Goal: Use online tool/utility: Utilize a website feature to perform a specific function

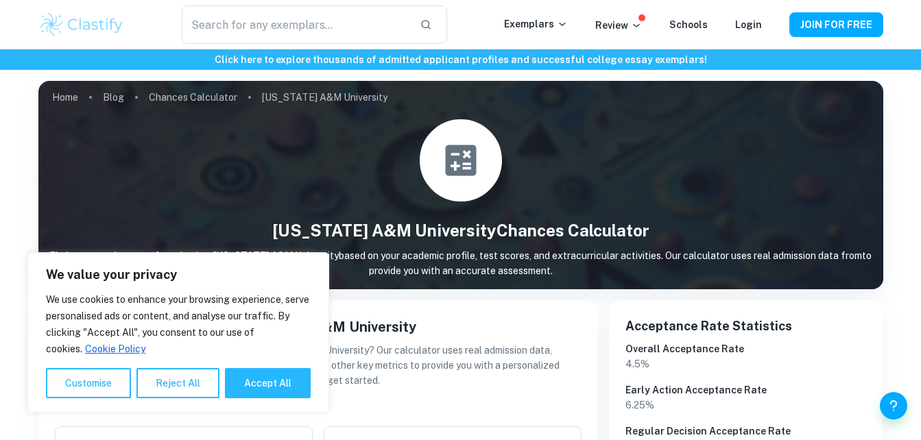
scroll to position [228, 0]
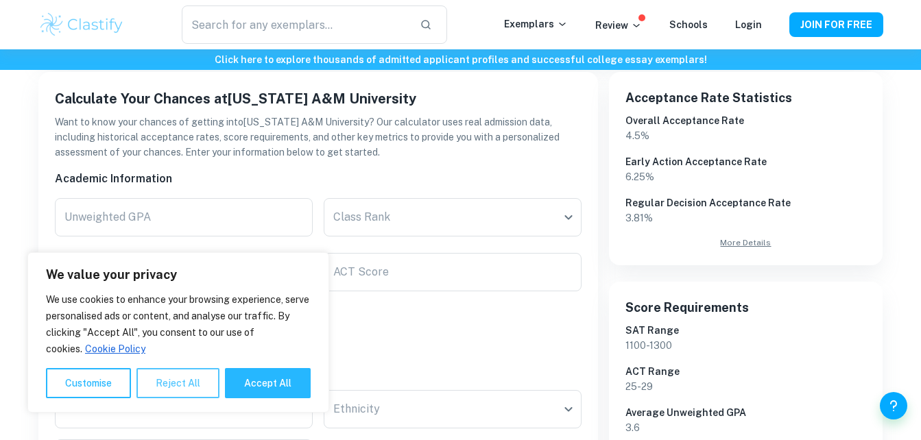
click at [164, 392] on button "Reject All" at bounding box center [177, 383] width 83 height 30
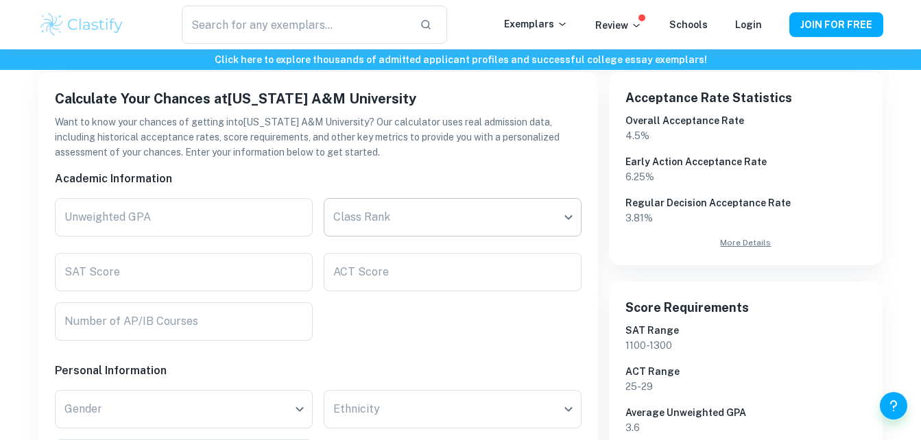
click at [342, 229] on body "We value your privacy We use cookies to enhance your browsing experience, serve…" at bounding box center [460, 41] width 921 height 440
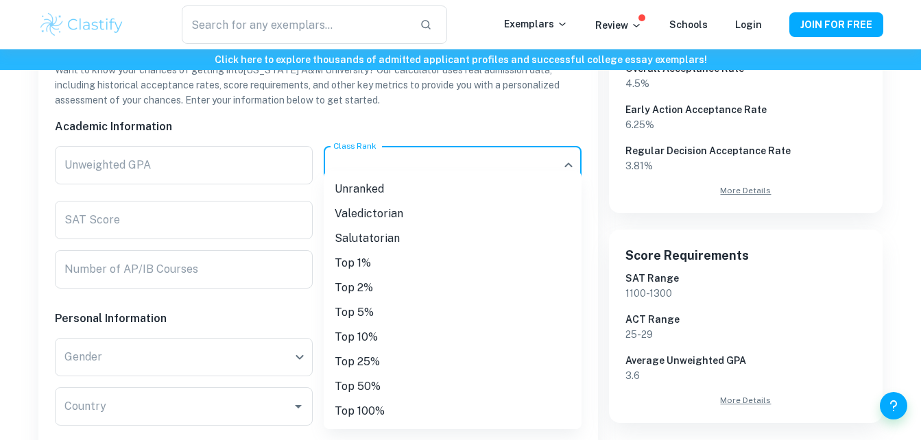
scroll to position [281, 0]
click at [357, 356] on li "Top 25%" at bounding box center [453, 362] width 258 height 25
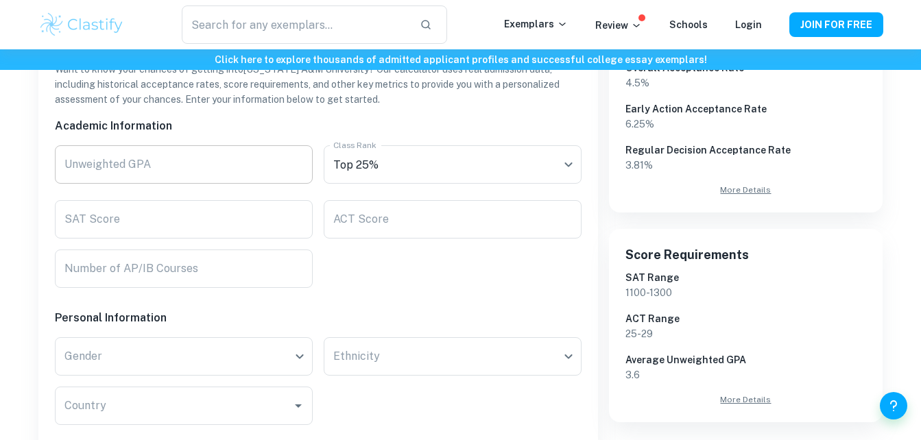
click at [198, 173] on input "Unweighted GPA" at bounding box center [184, 164] width 258 height 38
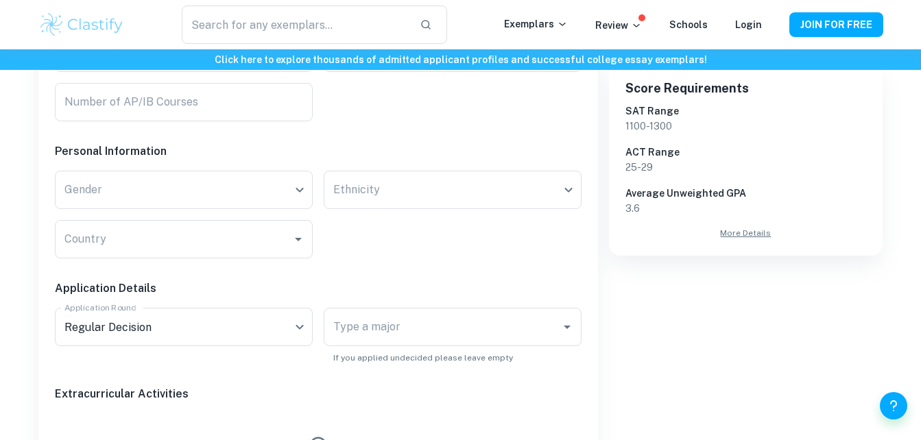
scroll to position [447, 0]
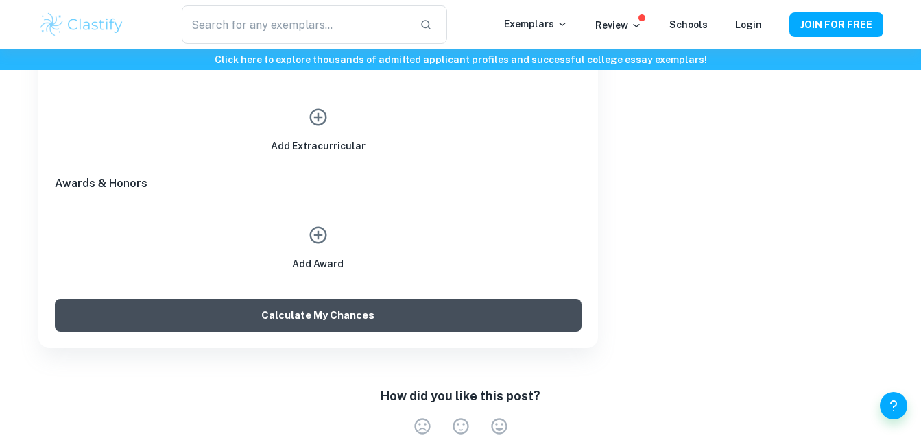
type input "4.0"
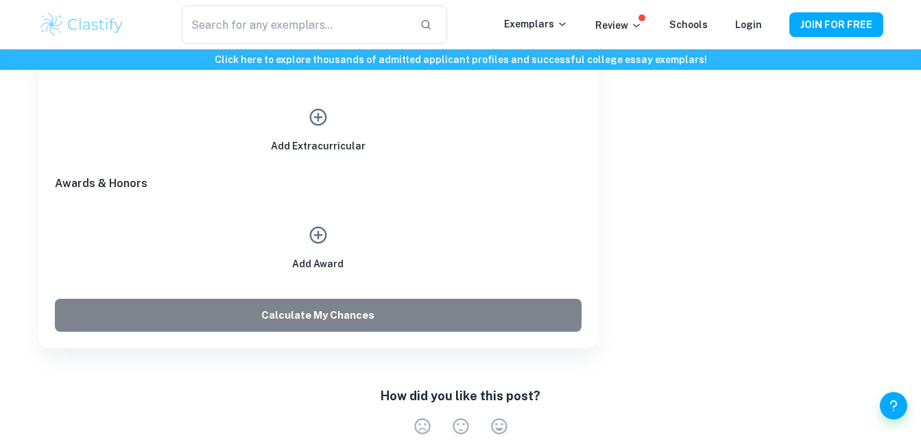
click at [269, 315] on button "Calculate My Chances" at bounding box center [318, 315] width 526 height 33
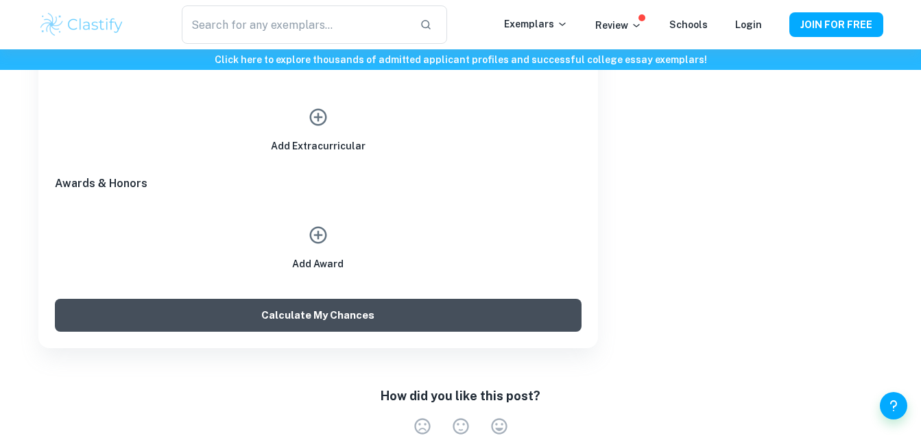
click at [349, 307] on button "Calculate My Chances" at bounding box center [318, 315] width 526 height 33
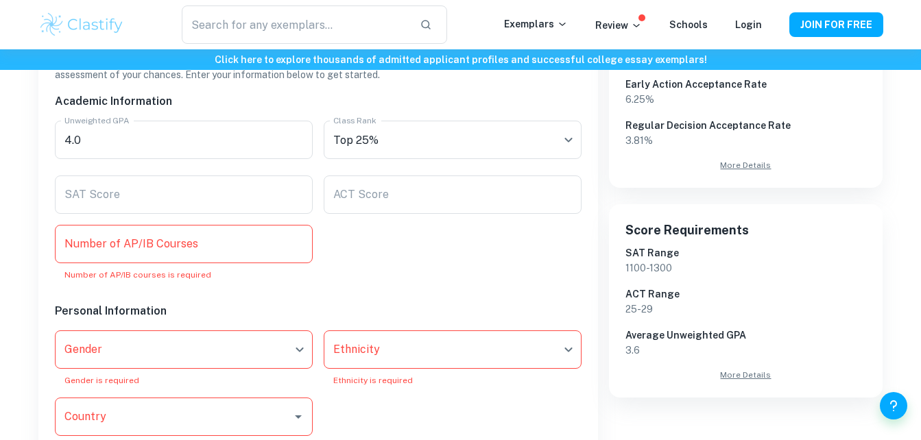
scroll to position [306, 0]
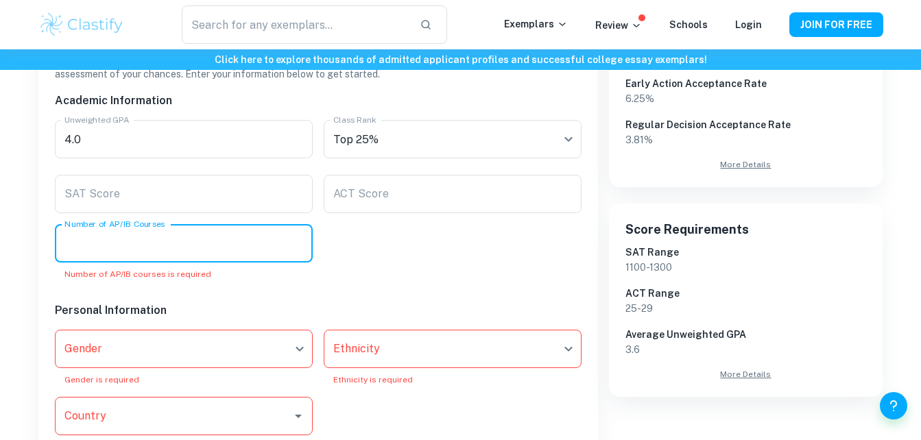
click at [224, 252] on input "Number of AP/IB Courses" at bounding box center [184, 243] width 258 height 38
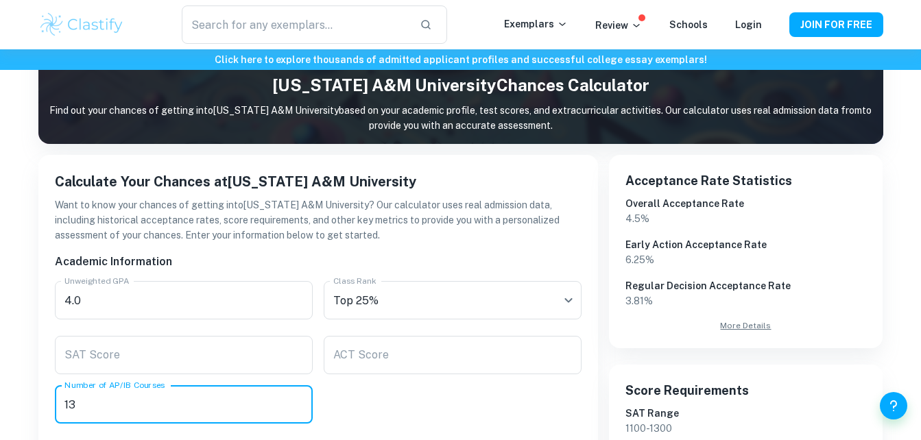
scroll to position [143, 0]
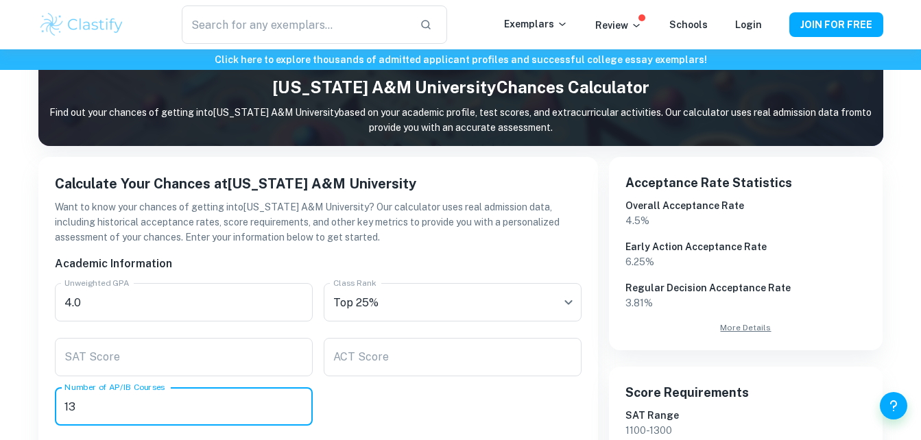
type input "13"
drag, startPoint x: 321, startPoint y: 258, endPoint x: 278, endPoint y: 260, distance: 42.6
click at [278, 260] on h6 "Academic Information" at bounding box center [318, 264] width 526 height 16
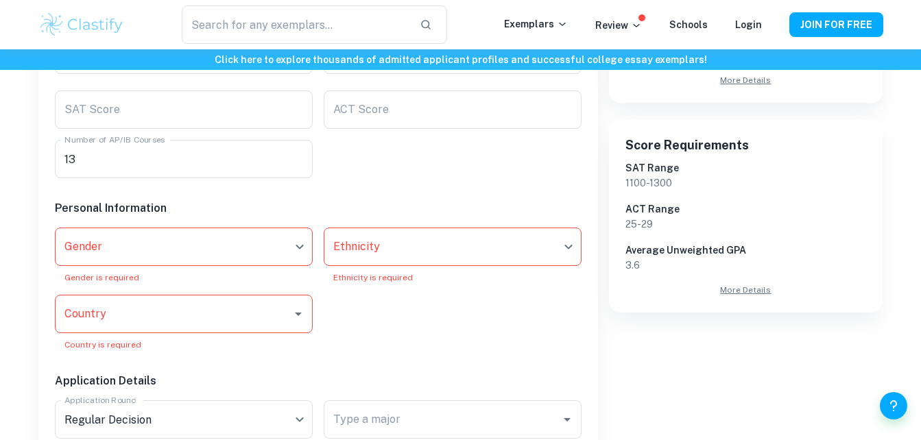
scroll to position [391, 0]
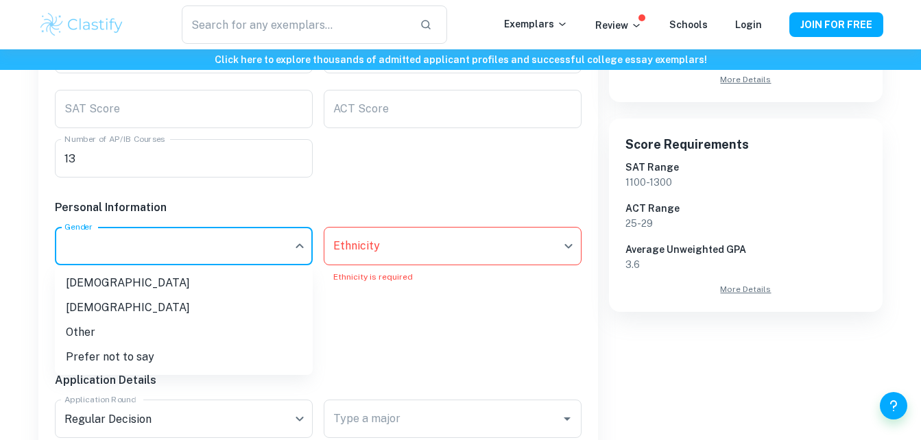
click at [125, 282] on li "[DEMOGRAPHIC_DATA]" at bounding box center [184, 283] width 258 height 25
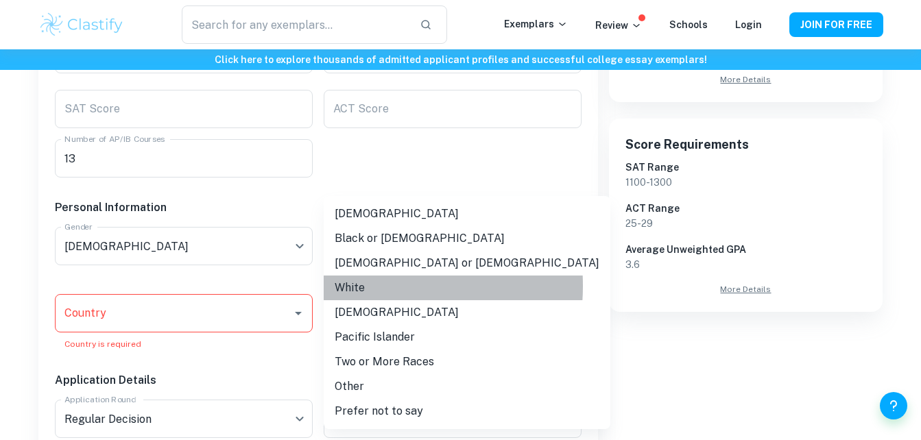
click at [361, 286] on li "White" at bounding box center [467, 288] width 287 height 25
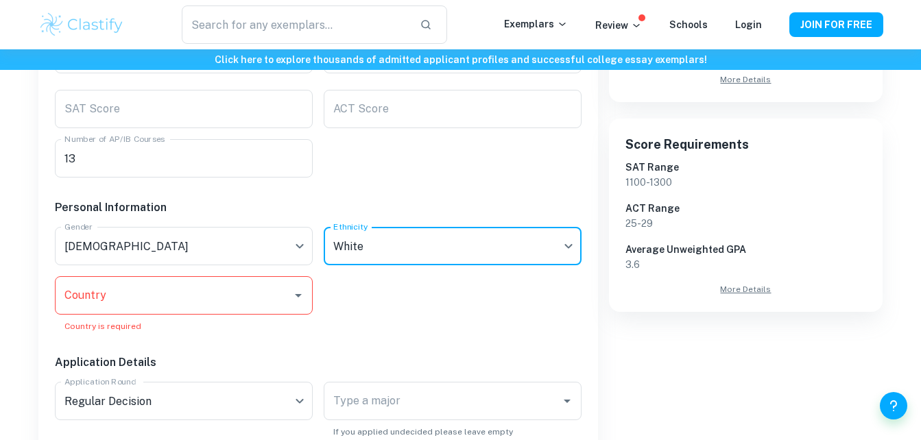
click at [226, 292] on input "Country" at bounding box center [173, 295] width 225 height 26
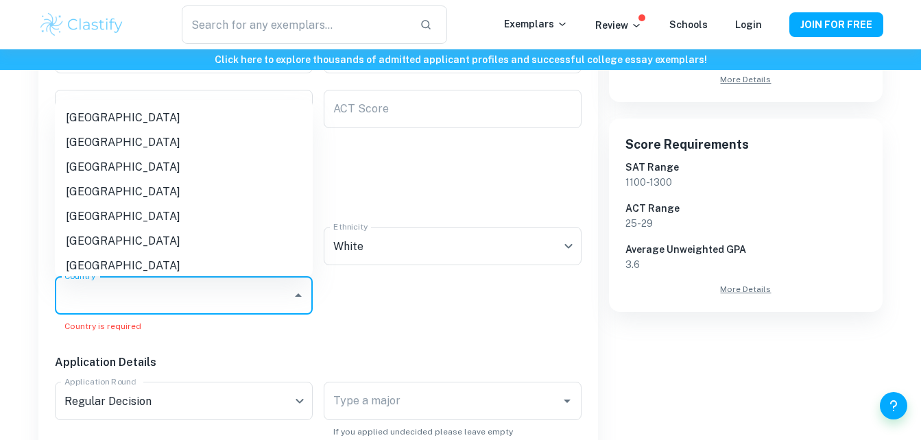
click at [375, 314] on div "Academic Information Unweighted GPA 4.0 Unweighted GPA Class Rank Top 25% Class…" at bounding box center [312, 366] width 537 height 738
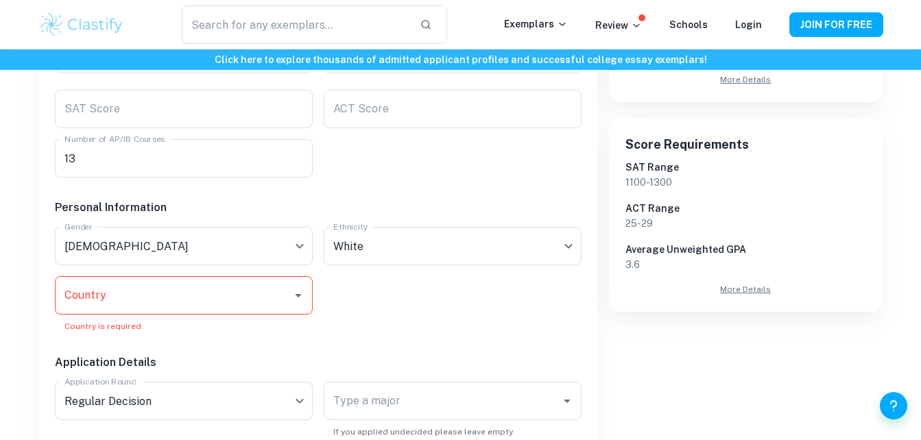
click at [258, 270] on div "Country Country Country is required" at bounding box center [178, 298] width 269 height 67
click at [255, 278] on div "Country" at bounding box center [184, 295] width 258 height 38
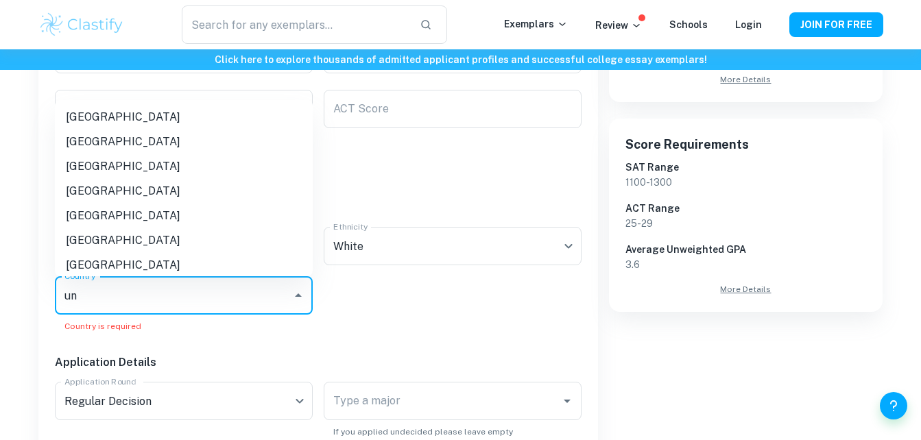
scroll to position [0, 0]
click at [114, 261] on li "[GEOGRAPHIC_DATA]" at bounding box center [184, 266] width 258 height 25
type input "un"
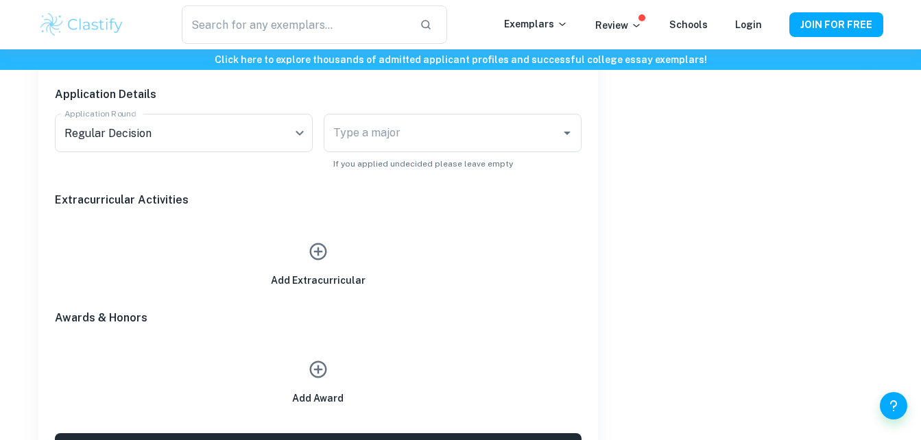
scroll to position [658, 0]
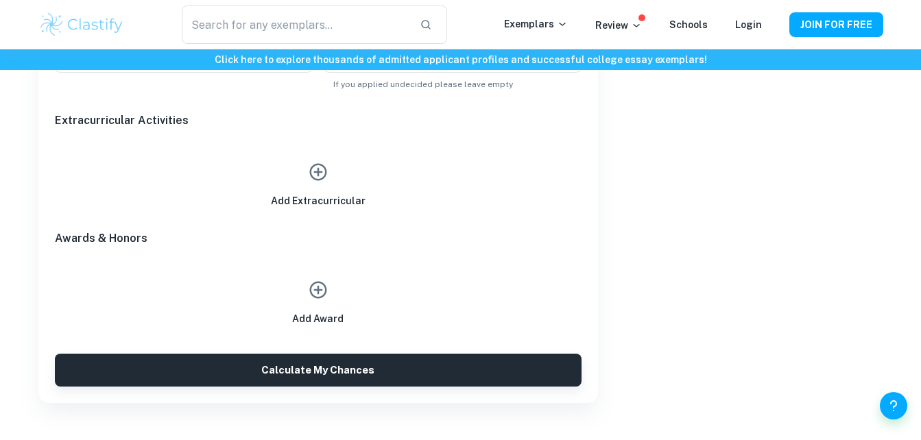
click at [305, 293] on button "button" at bounding box center [318, 290] width 32 height 32
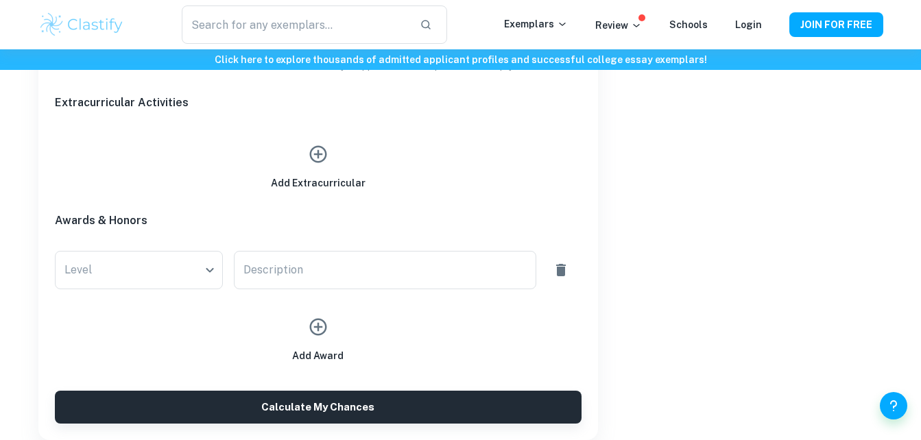
scroll to position [721, 0]
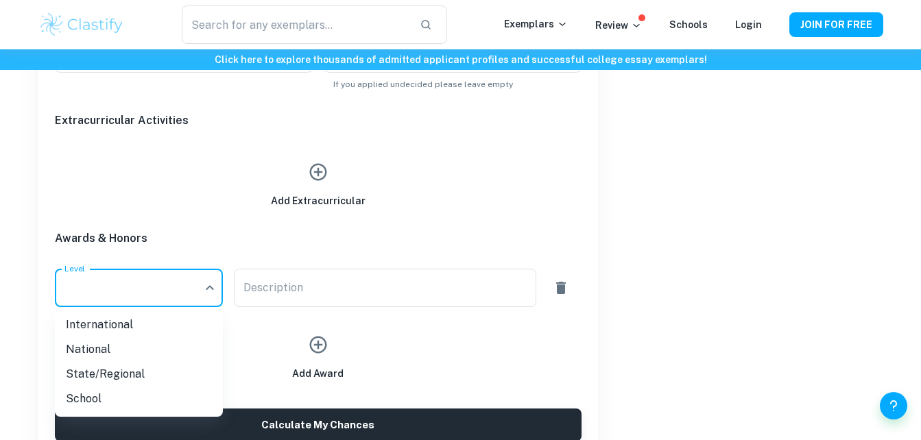
click at [93, 368] on li "State/Regional" at bounding box center [139, 374] width 168 height 25
type input "State/Regional"
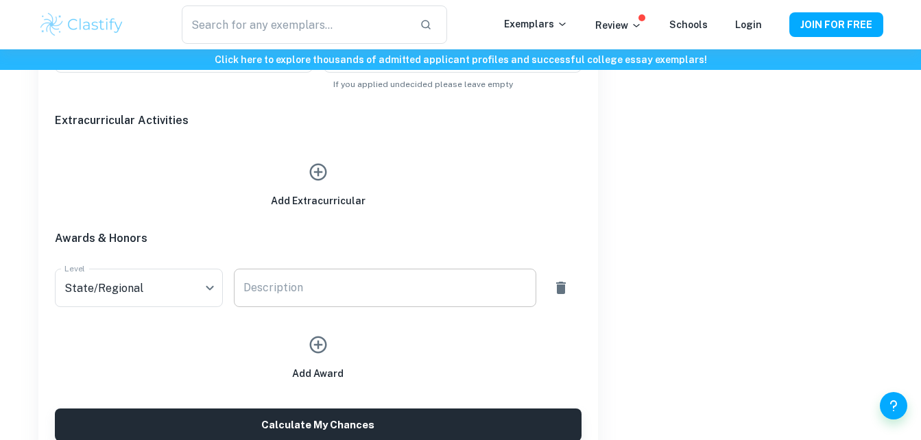
click at [274, 299] on div "x Description" at bounding box center [385, 288] width 302 height 38
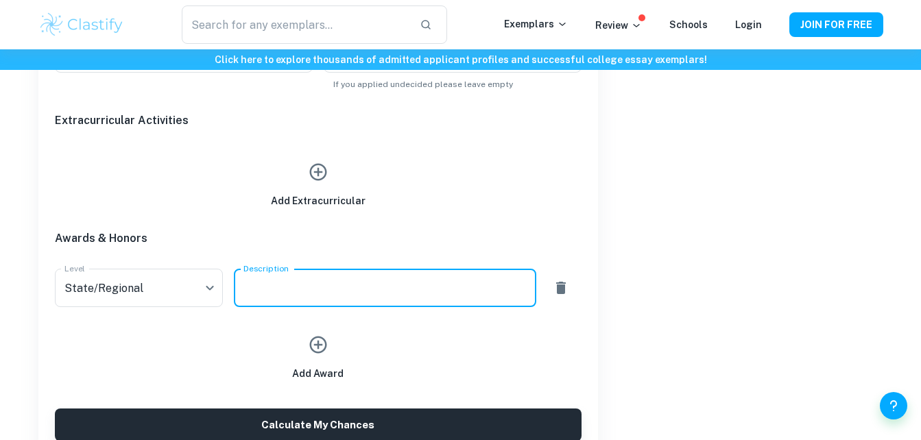
type textarea "I"
type textarea "National College Board Recognition Award"
click at [308, 348] on icon "button" at bounding box center [318, 345] width 21 height 21
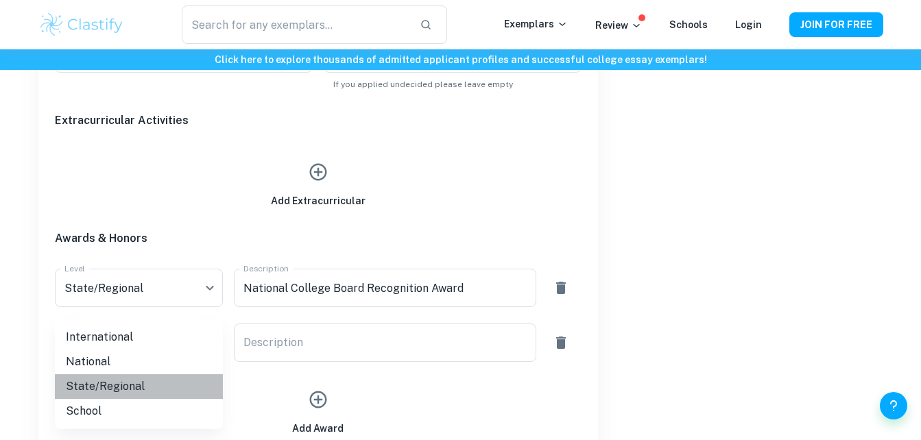
click at [104, 387] on li "State/Regional" at bounding box center [139, 386] width 168 height 25
type input "State/Regional"
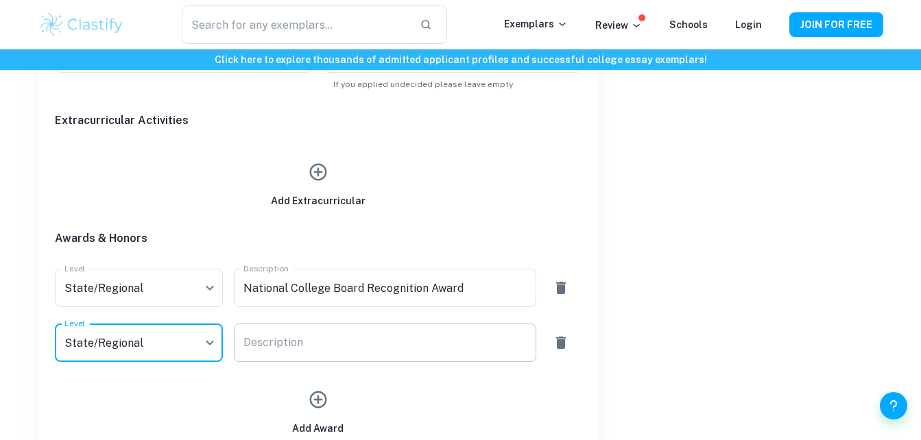
click at [304, 339] on textarea "Description" at bounding box center [384, 343] width 283 height 16
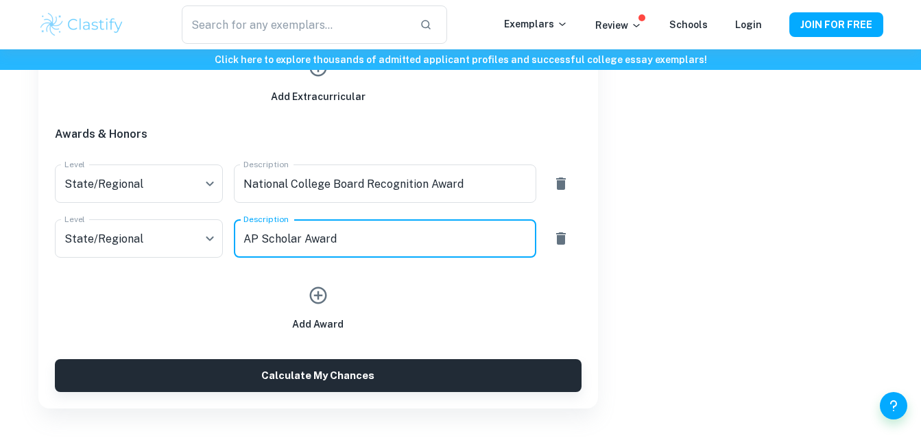
type textarea "AP Scholar Award"
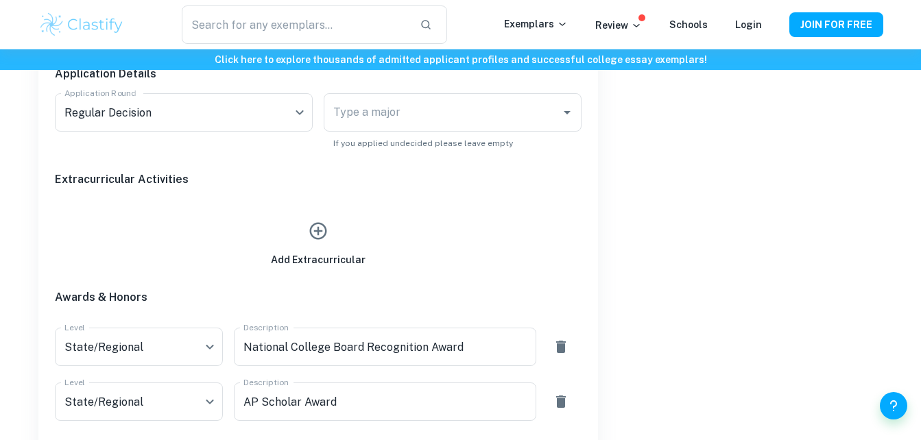
scroll to position [650, 0]
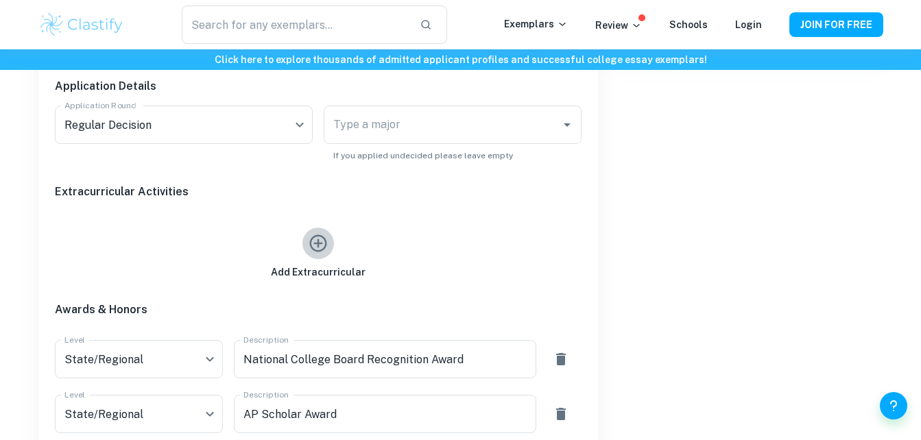
click at [312, 235] on icon "button" at bounding box center [318, 243] width 21 height 21
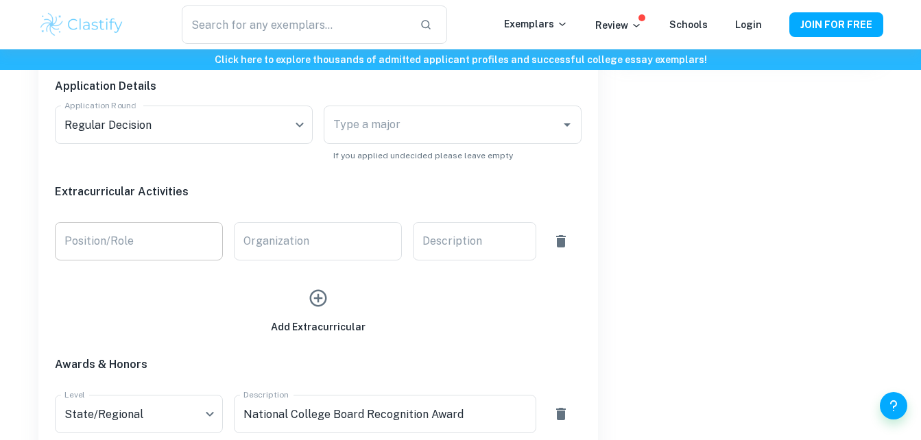
click at [157, 240] on input "Position/Role" at bounding box center [139, 241] width 168 height 38
click at [308, 232] on input "Organization" at bounding box center [318, 241] width 168 height 38
click at [564, 243] on icon "button" at bounding box center [561, 241] width 10 height 12
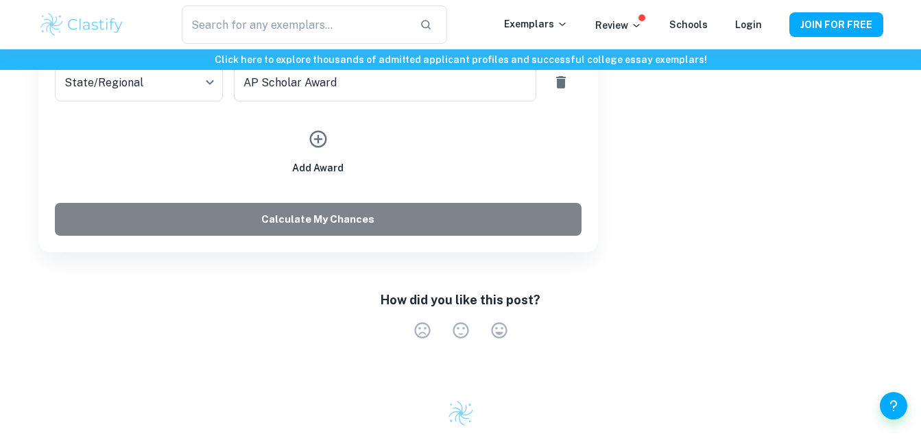
click at [360, 230] on button "Calculate My Chances" at bounding box center [318, 219] width 526 height 33
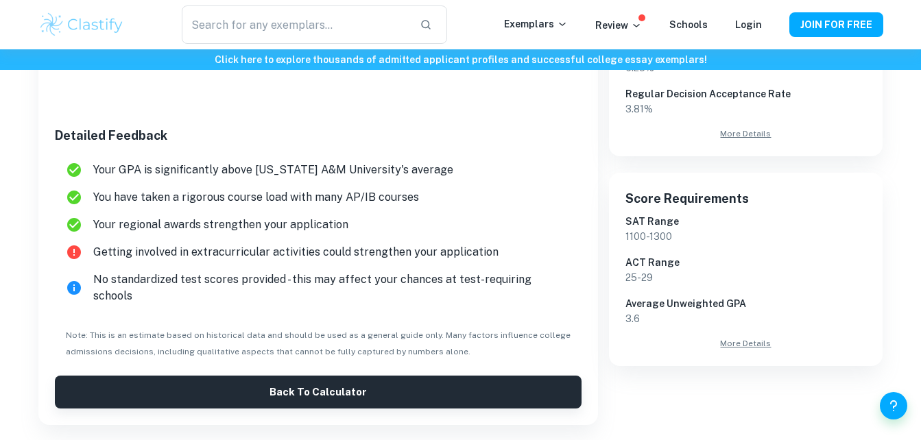
scroll to position [338, 0]
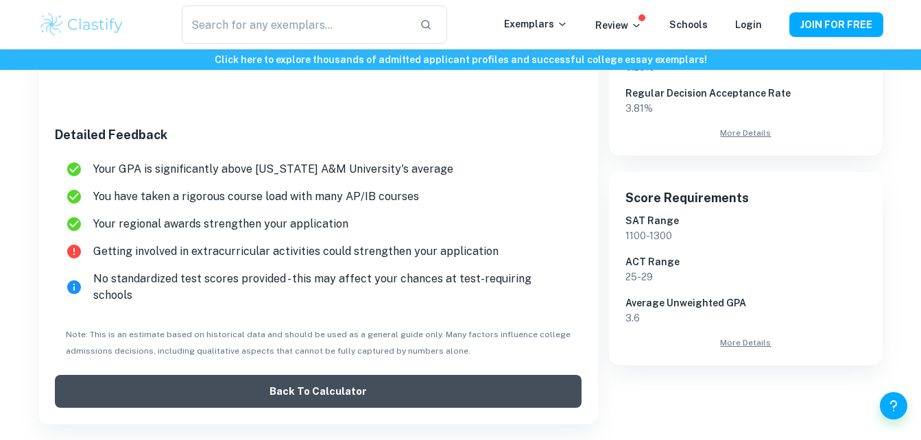
click at [290, 375] on button "Back to Calculator" at bounding box center [318, 391] width 526 height 33
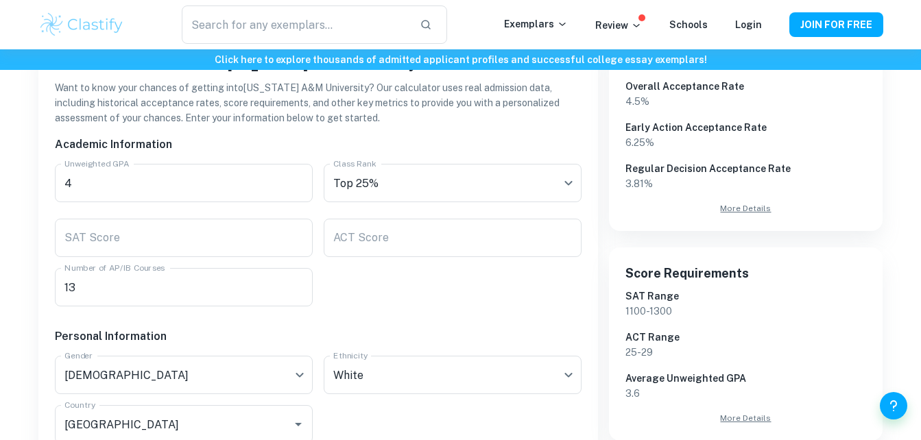
scroll to position [260, 0]
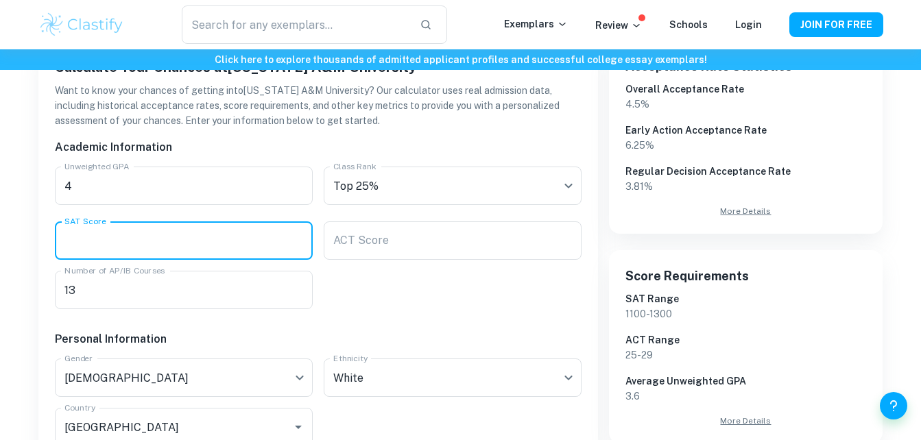
click at [222, 251] on input "SAT Score" at bounding box center [184, 240] width 258 height 38
type input "1200"
click at [333, 249] on input "ACT Score" at bounding box center [453, 240] width 258 height 38
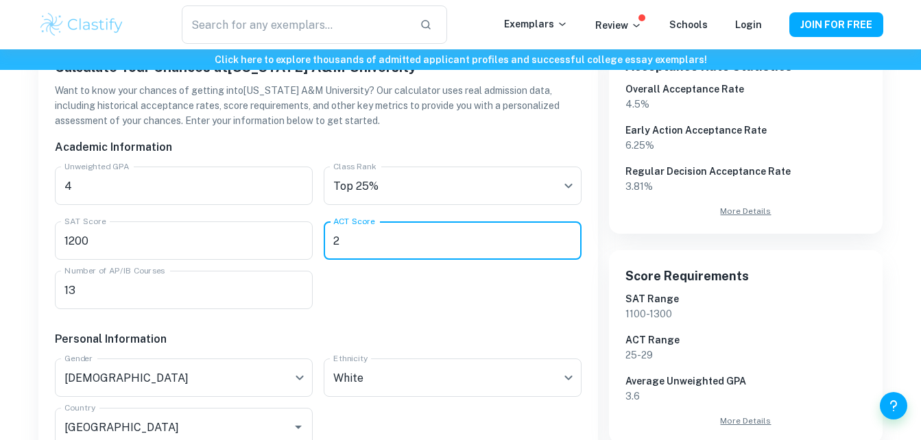
type input "25"
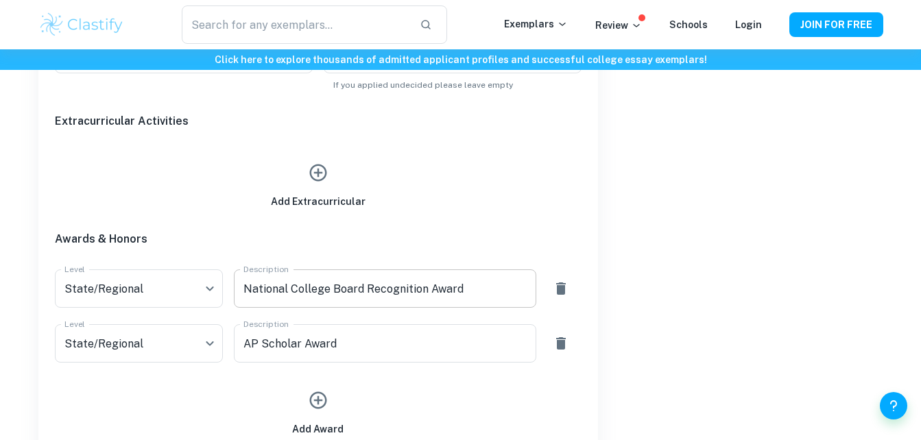
scroll to position [784, 0]
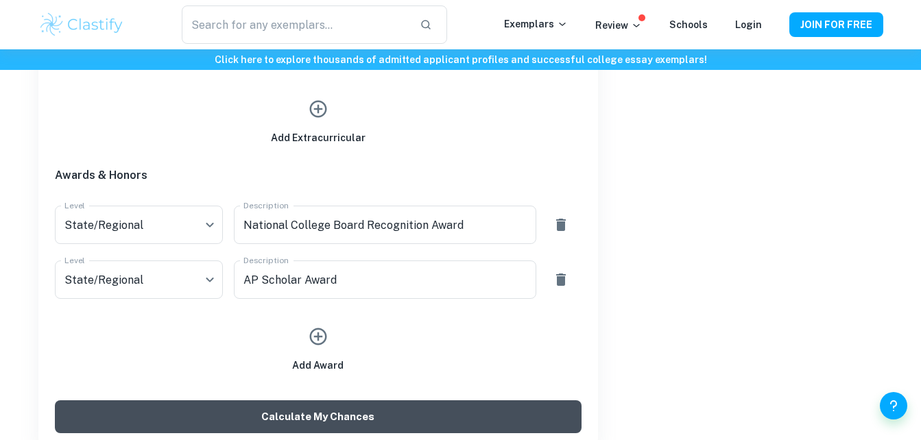
click at [255, 409] on button "Calculate My Chances" at bounding box center [318, 416] width 526 height 33
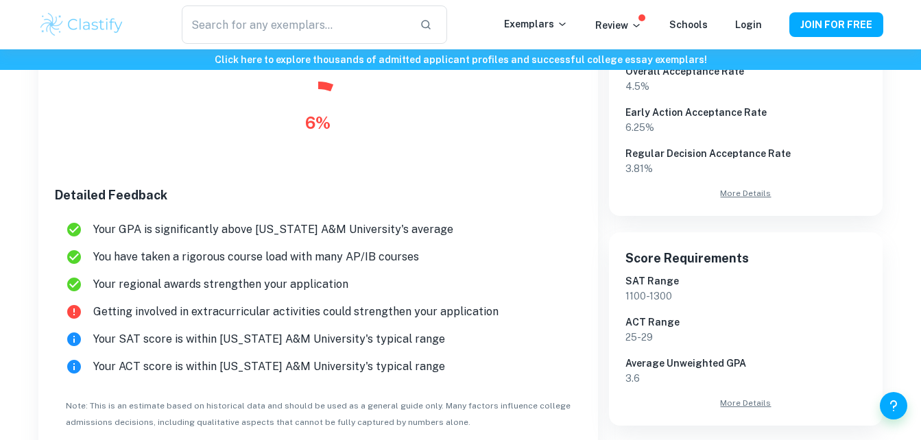
scroll to position [256, 0]
